Goal: Task Accomplishment & Management: Manage account settings

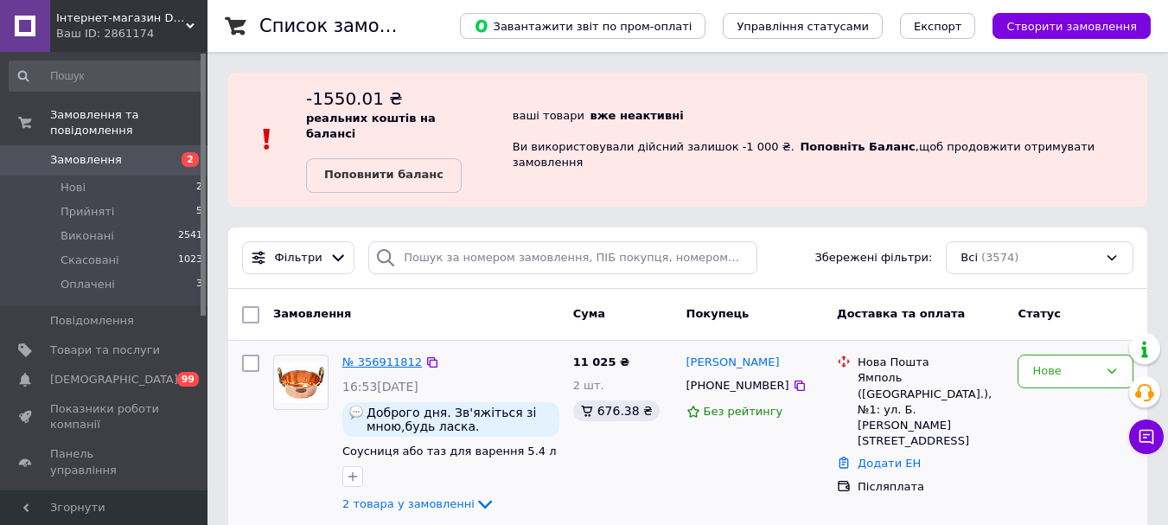
click at [380, 355] on link "№ 356911812" at bounding box center [382, 361] width 80 height 13
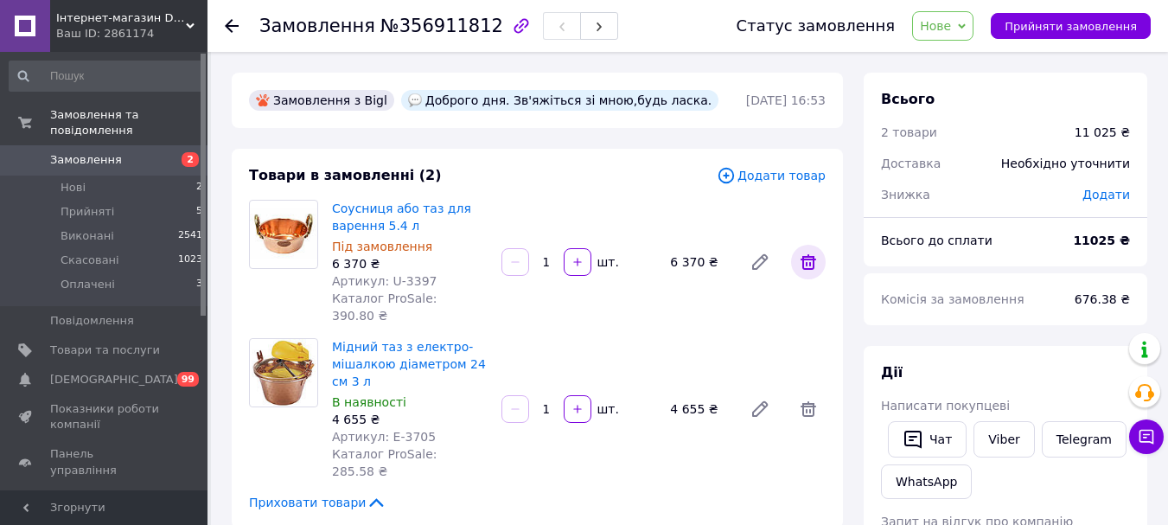
click at [814, 254] on icon at bounding box center [809, 262] width 16 height 16
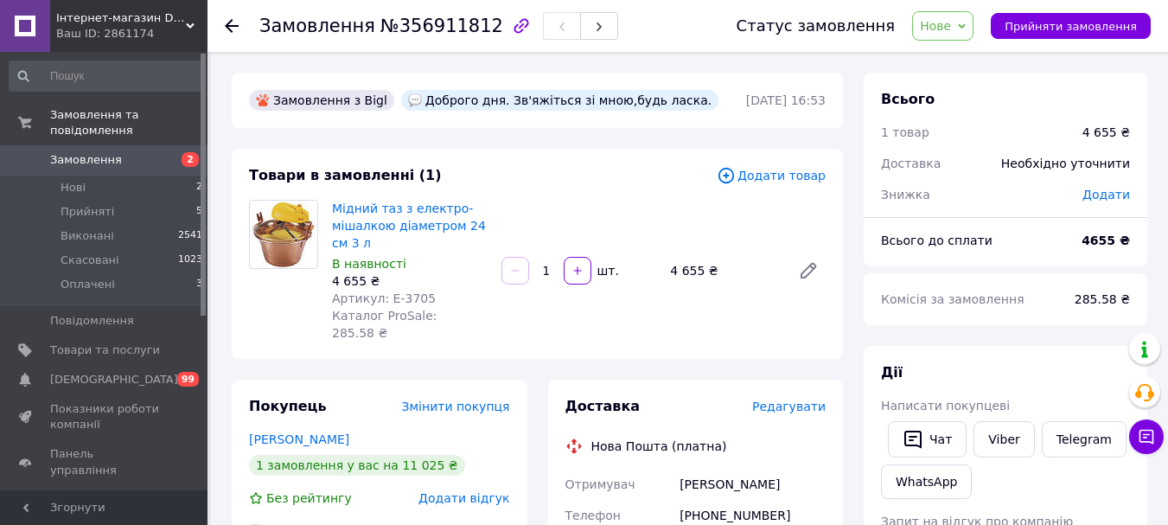
click at [794, 172] on span "Додати товар" at bounding box center [771, 175] width 109 height 19
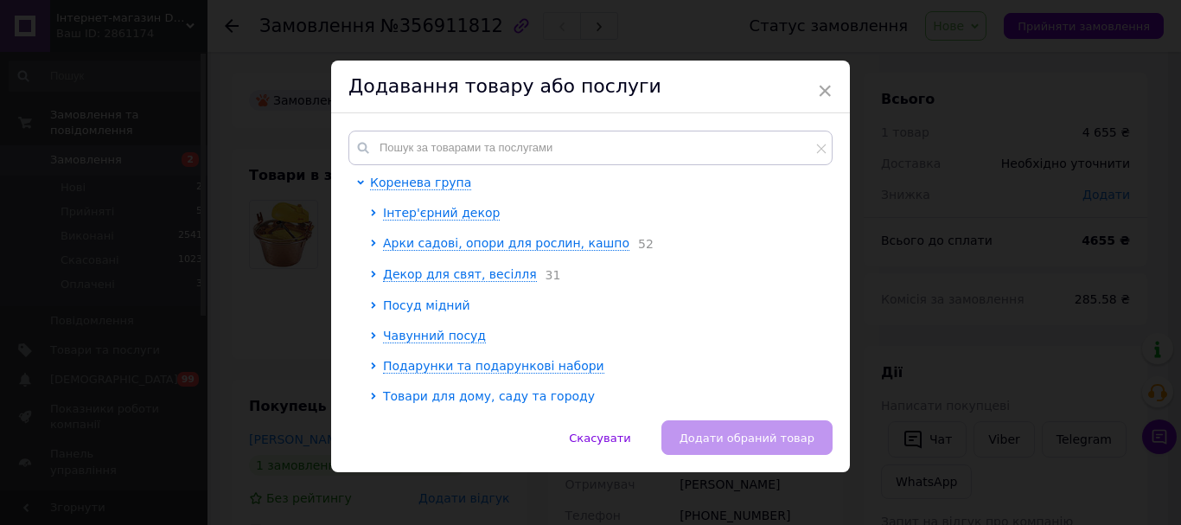
click at [417, 302] on span "Посуд мідний" at bounding box center [426, 305] width 87 height 14
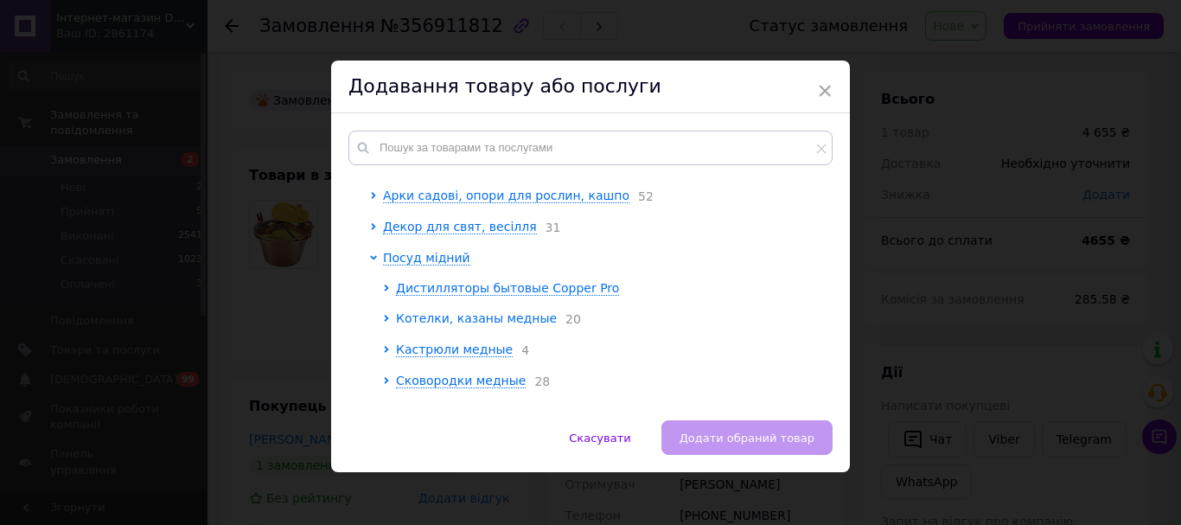
scroll to position [86, 0]
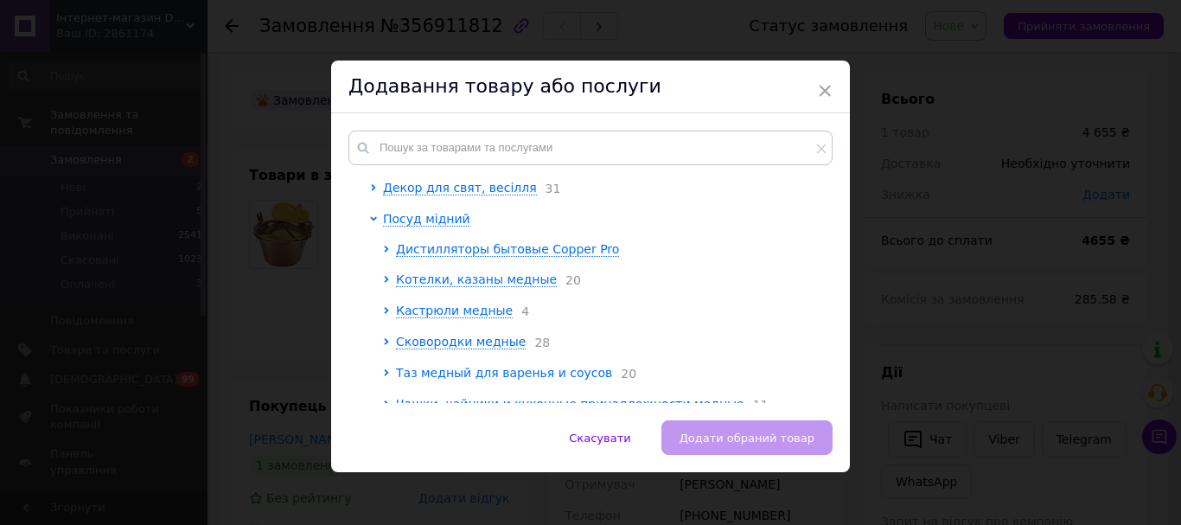
click at [484, 374] on span "Таз медный для варенья и соусов" at bounding box center [504, 373] width 216 height 14
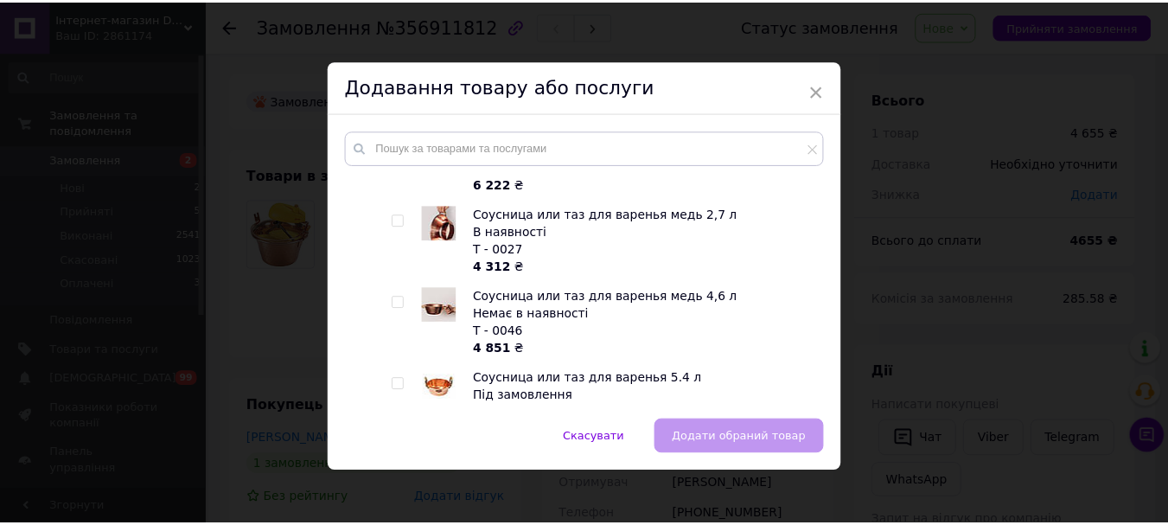
scroll to position [1643, 0]
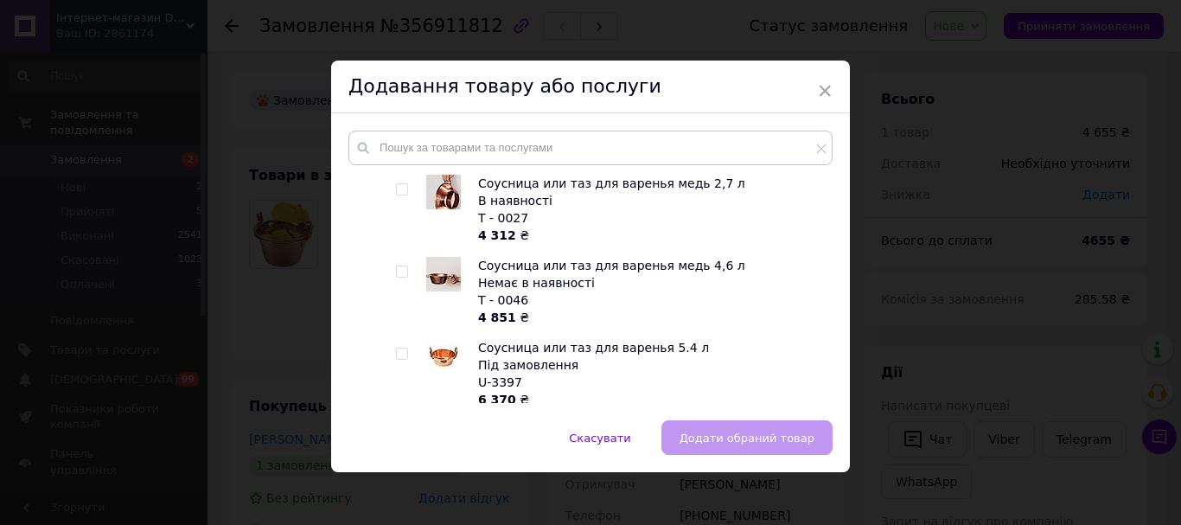
click at [396, 431] on input "checkbox" at bounding box center [401, 436] width 11 height 11
checkbox input "true"
click at [733, 442] on span "Додати обраний товар" at bounding box center [747, 438] width 135 height 13
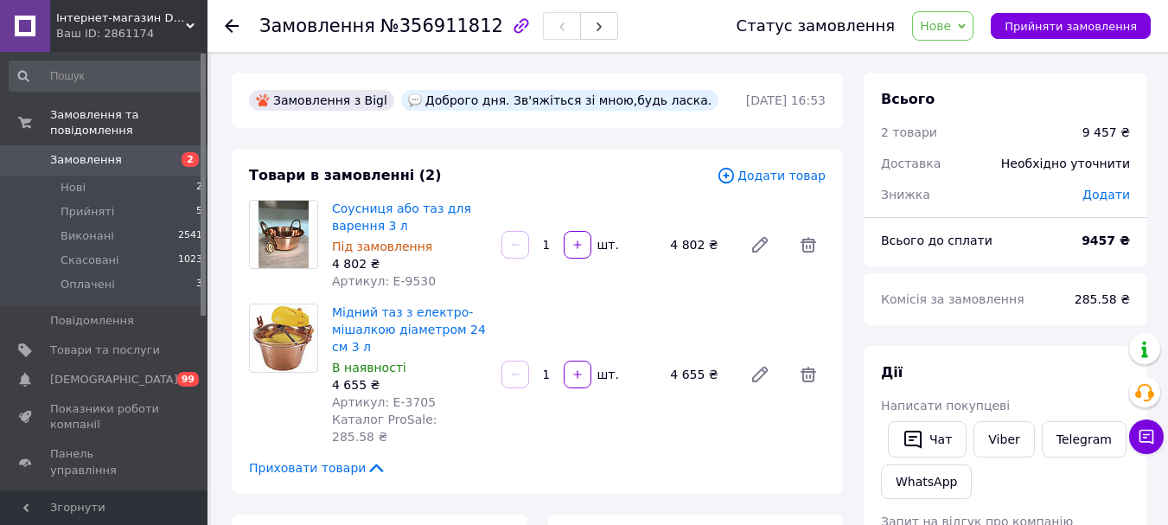
click at [951, 28] on span "Нове" at bounding box center [935, 26] width 31 height 14
click at [965, 61] on li "Прийнято" at bounding box center [953, 61] width 80 height 26
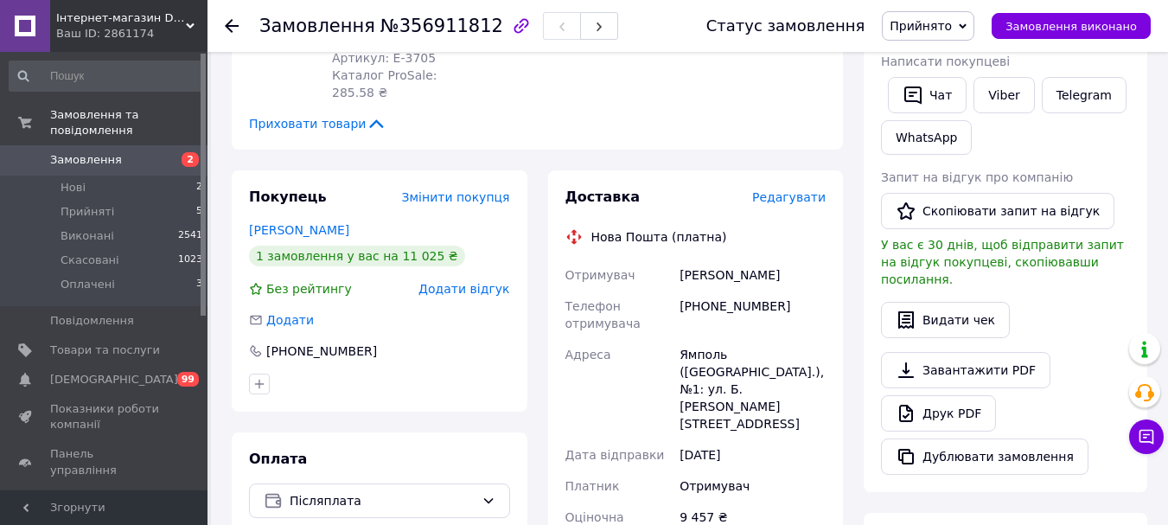
scroll to position [346, 0]
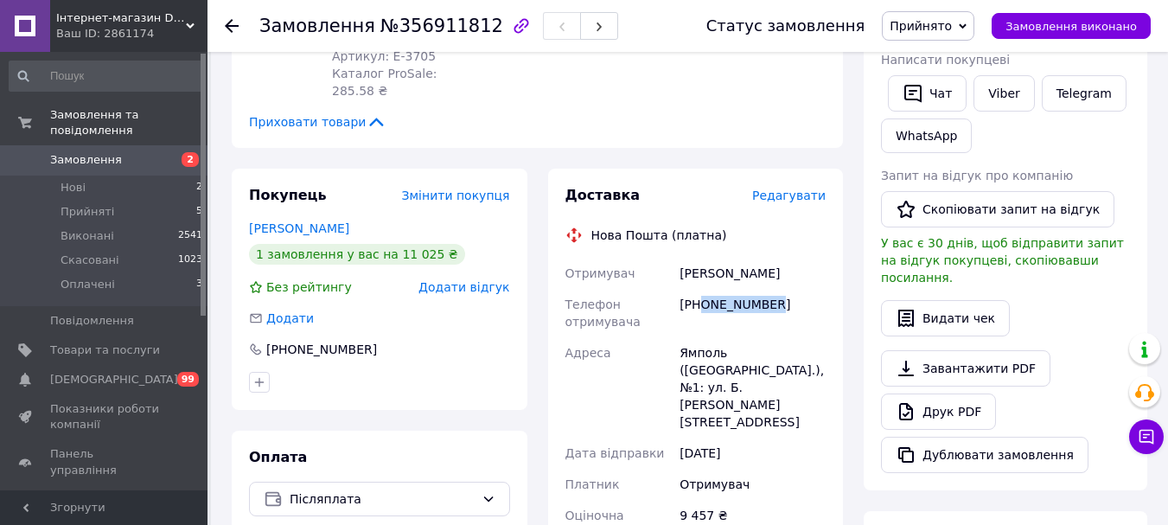
drag, startPoint x: 773, startPoint y: 295, endPoint x: 699, endPoint y: 297, distance: 74.4
click at [699, 297] on div "[PHONE_NUMBER]" at bounding box center [752, 313] width 153 height 48
copy div "0975128451"
drag, startPoint x: 679, startPoint y: 254, endPoint x: 771, endPoint y: 253, distance: 92.6
click at [771, 258] on div "[PERSON_NAME]" at bounding box center [752, 273] width 153 height 31
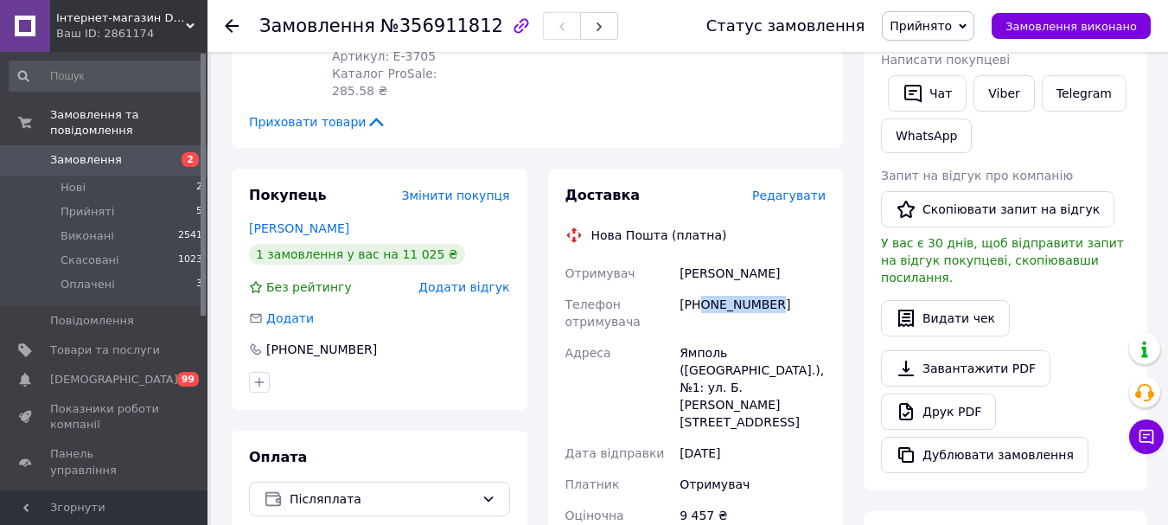
copy div "[PERSON_NAME]"
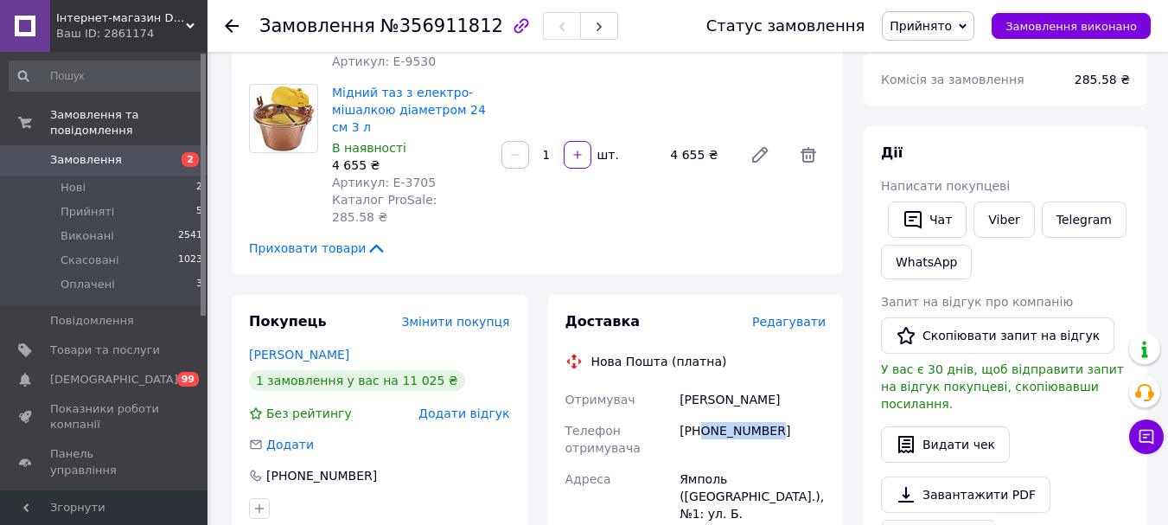
scroll to position [259, 0]
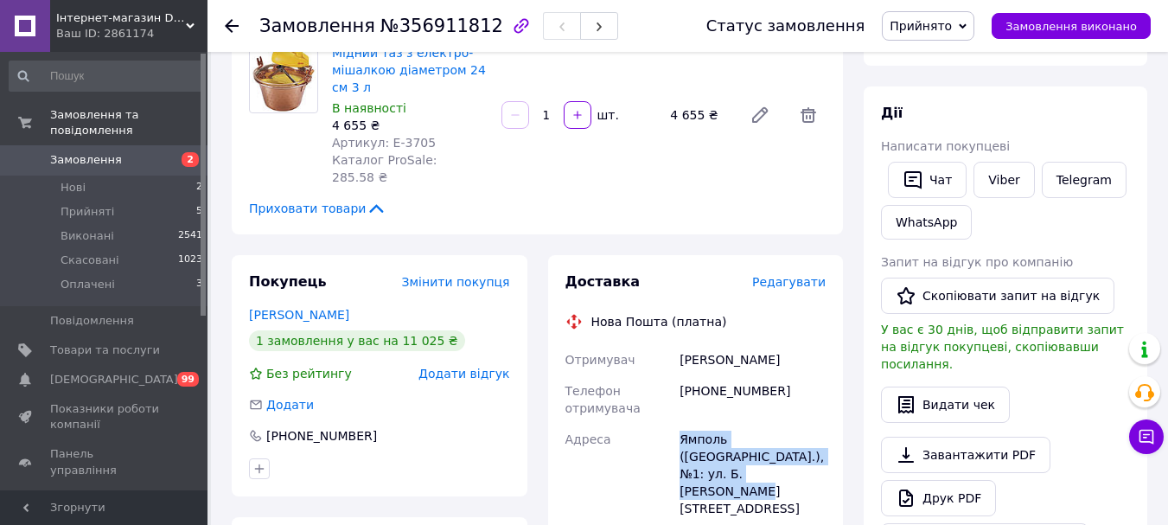
drag, startPoint x: 682, startPoint y: 423, endPoint x: 702, endPoint y: 467, distance: 48.7
click at [702, 467] on div "Ямполь ([GEOGRAPHIC_DATA].), №1: ул. Б. [PERSON_NAME][STREET_ADDRESS]" at bounding box center [752, 474] width 153 height 100
